Goal: Information Seeking & Learning: Compare options

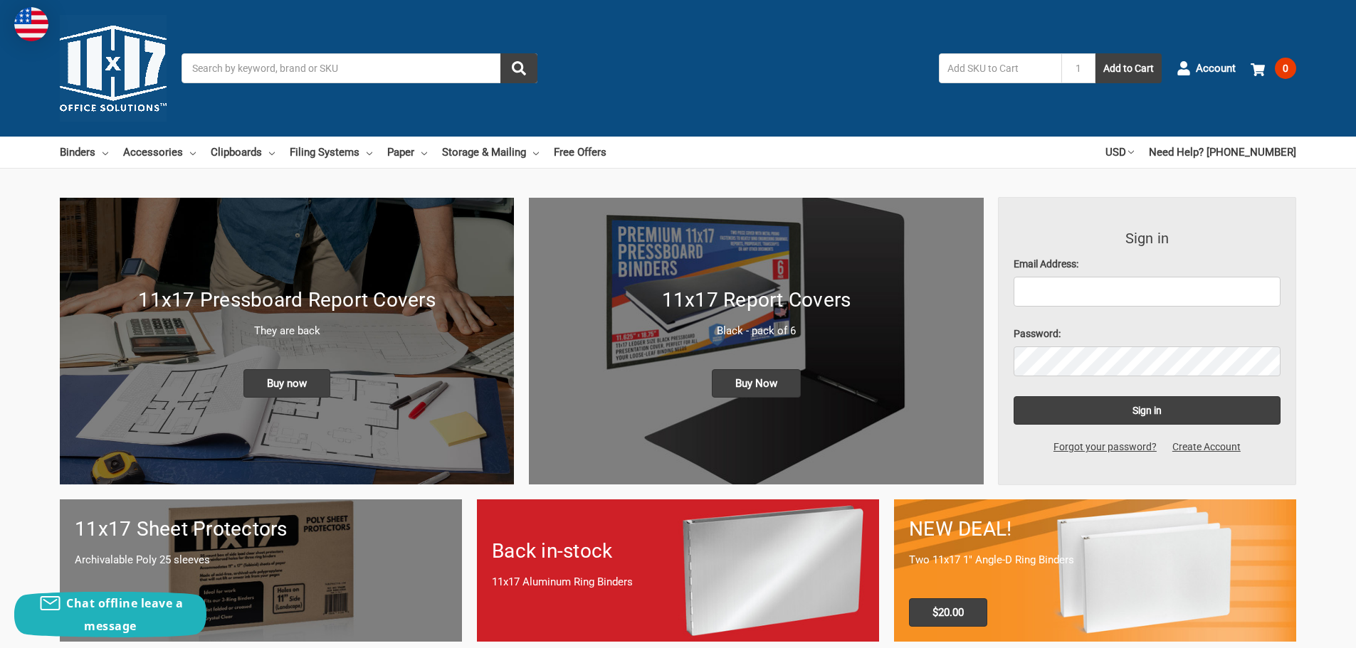
click at [1077, 552] on div "NEW DEAL! Two 11x17 1" Angle-D Ring Binders $20.00" at bounding box center [1095, 571] width 402 height 142
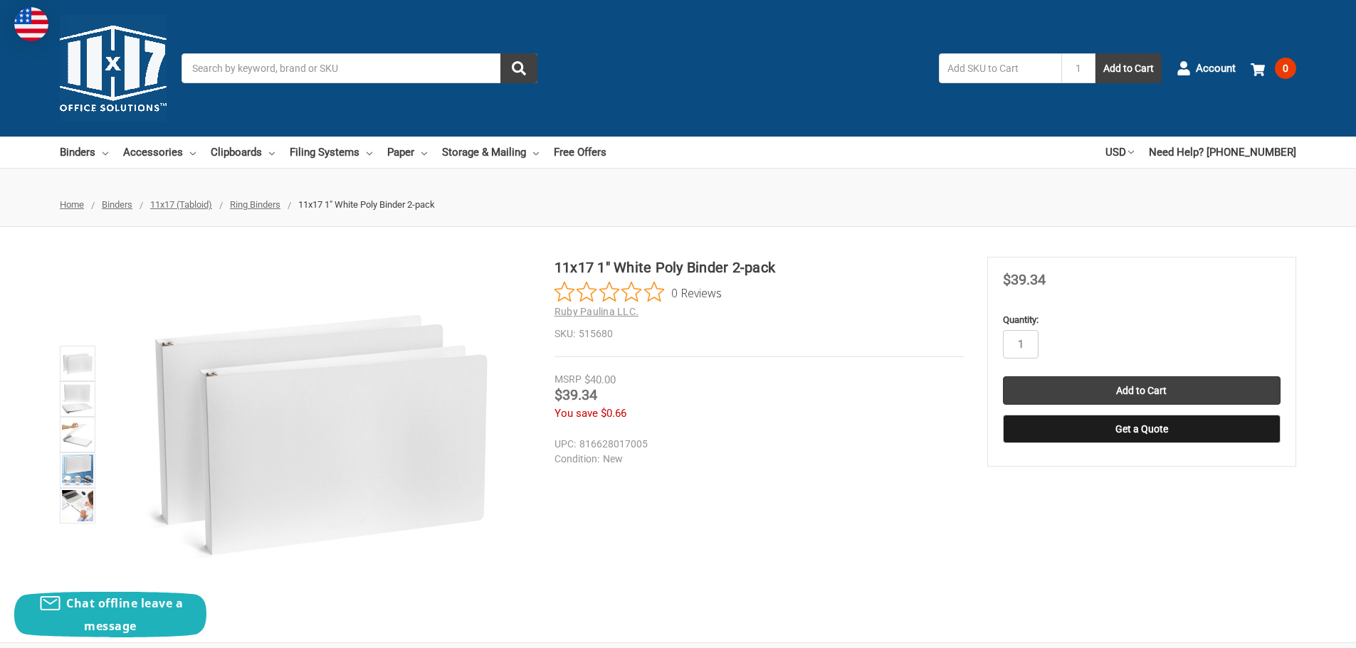
click at [115, 75] on img at bounding box center [113, 68] width 107 height 107
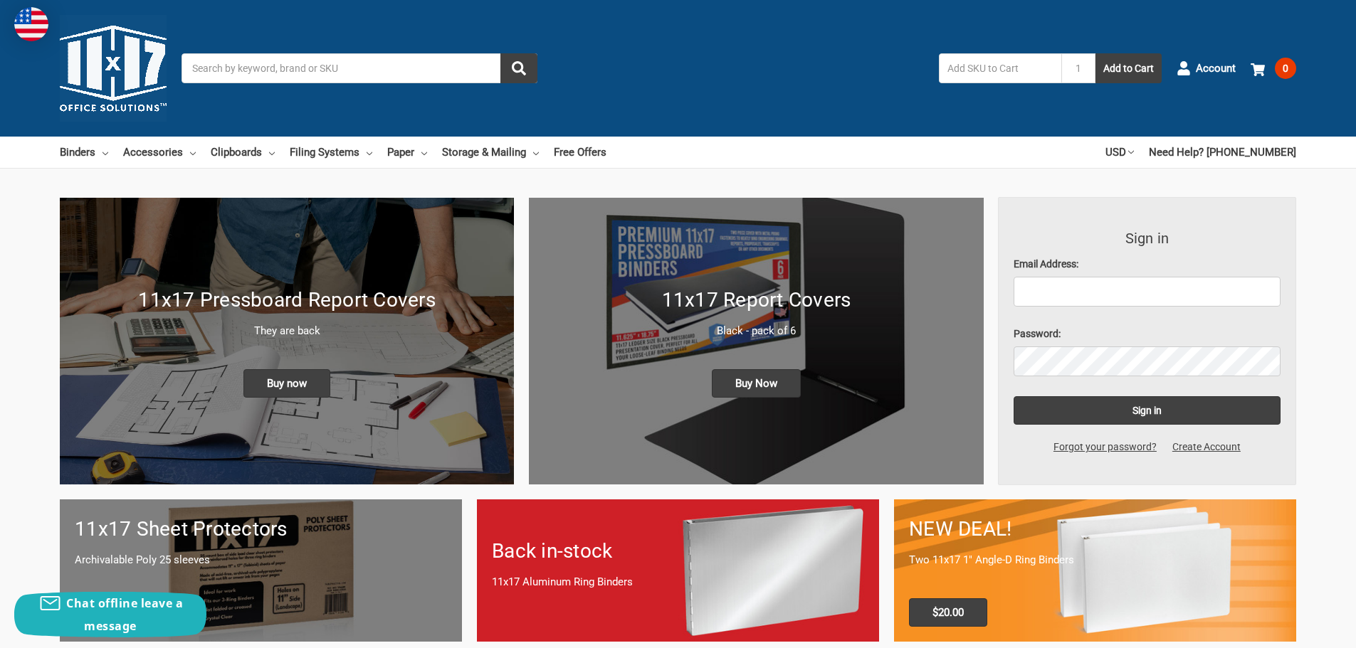
click at [268, 298] on h1 "11x17 Pressboard Report Covers" at bounding box center [287, 300] width 424 height 30
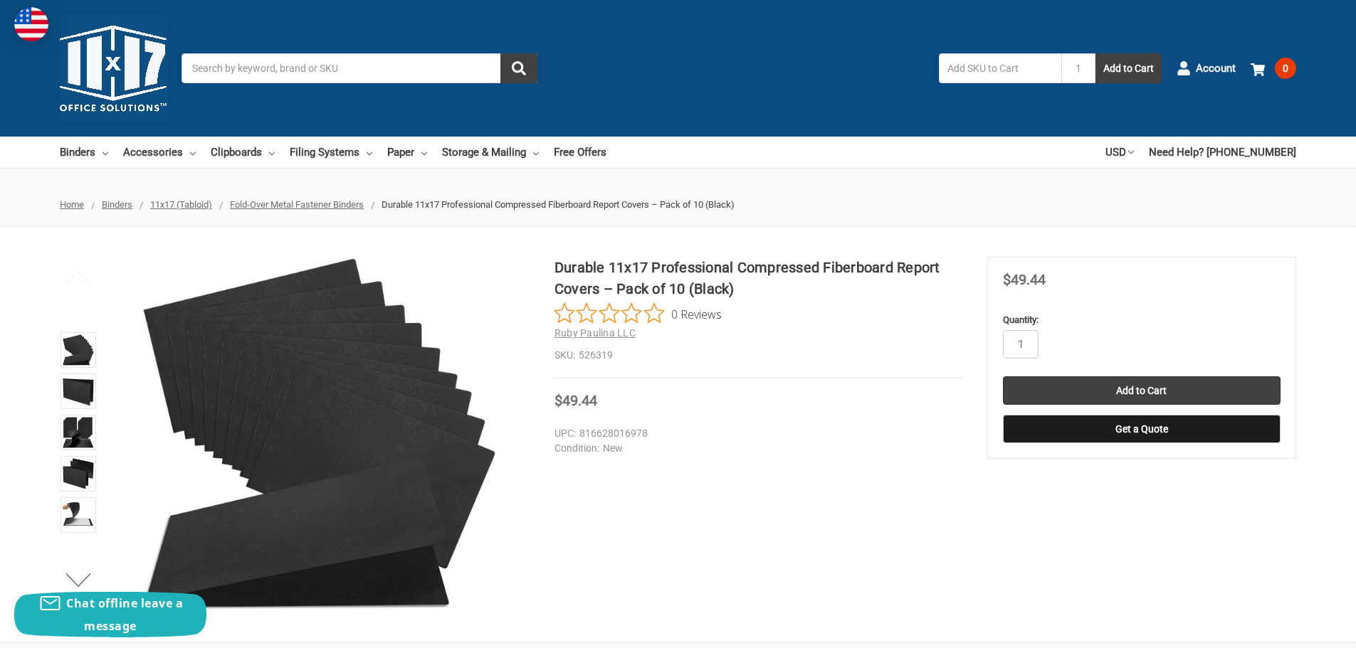
click at [260, 70] on input "Search" at bounding box center [359, 68] width 356 height 30
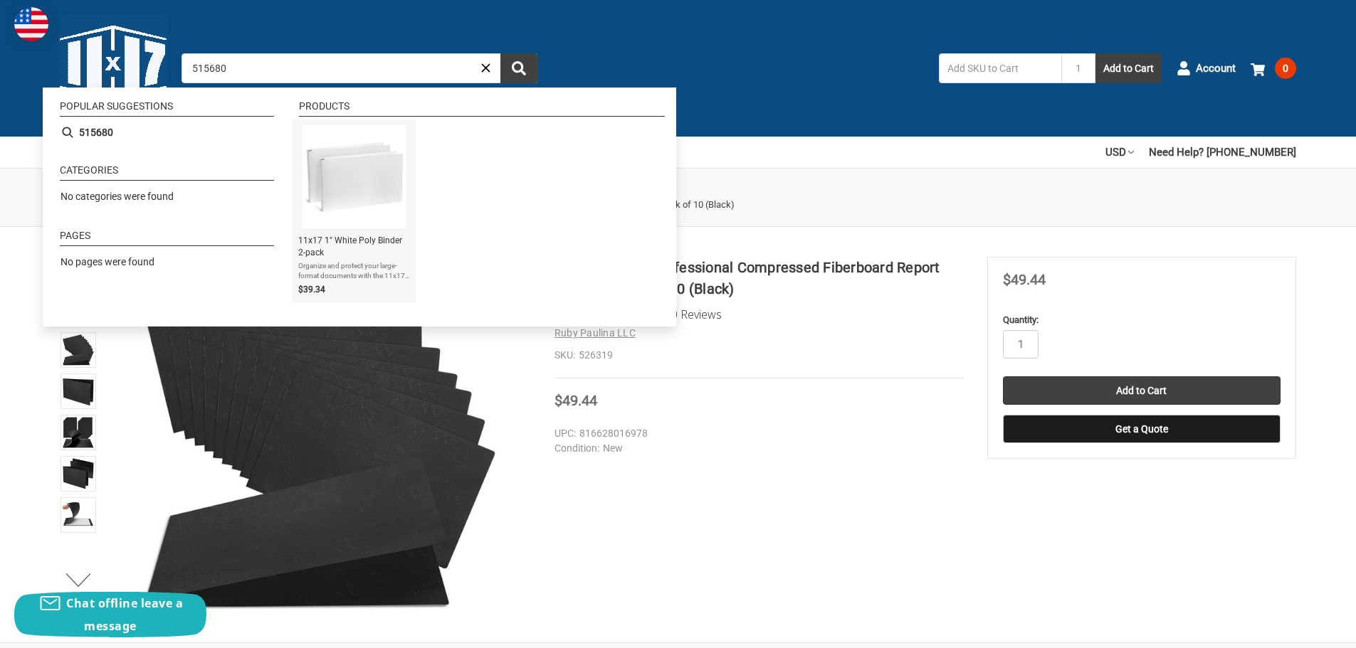
type input "515680"
click at [848, 358] on dd "526319" at bounding box center [758, 355] width 409 height 15
